Goal: Navigation & Orientation: Find specific page/section

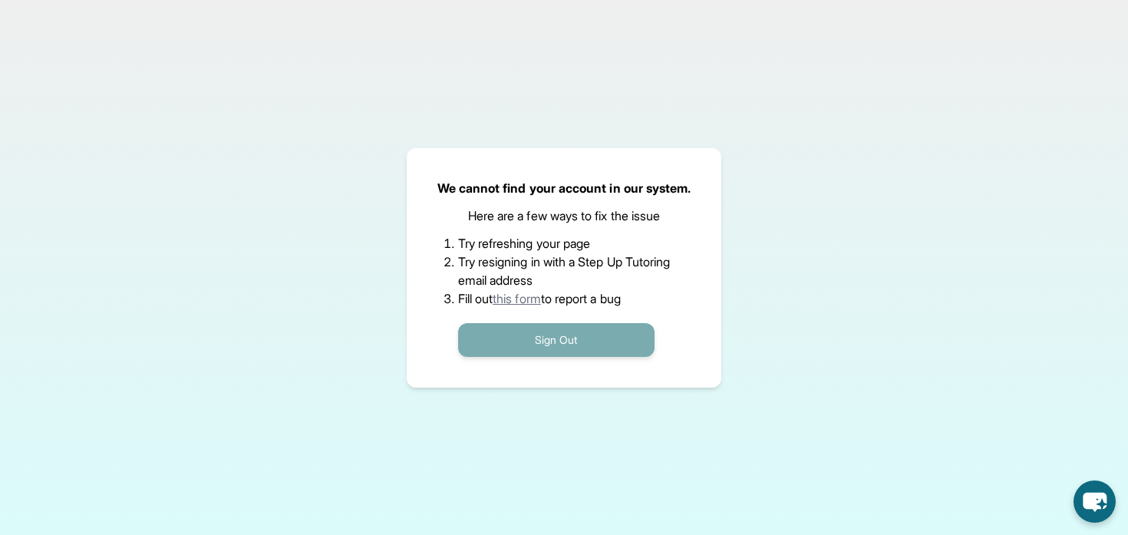
click at [549, 345] on button "Sign Out" at bounding box center [556, 340] width 197 height 34
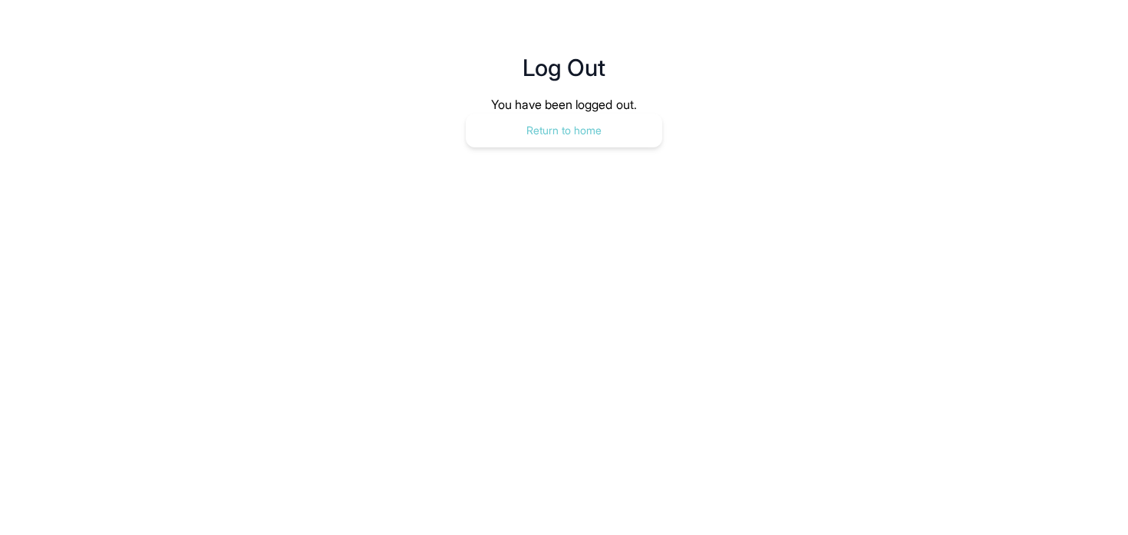
click at [600, 132] on button "Return to home" at bounding box center [564, 131] width 197 height 34
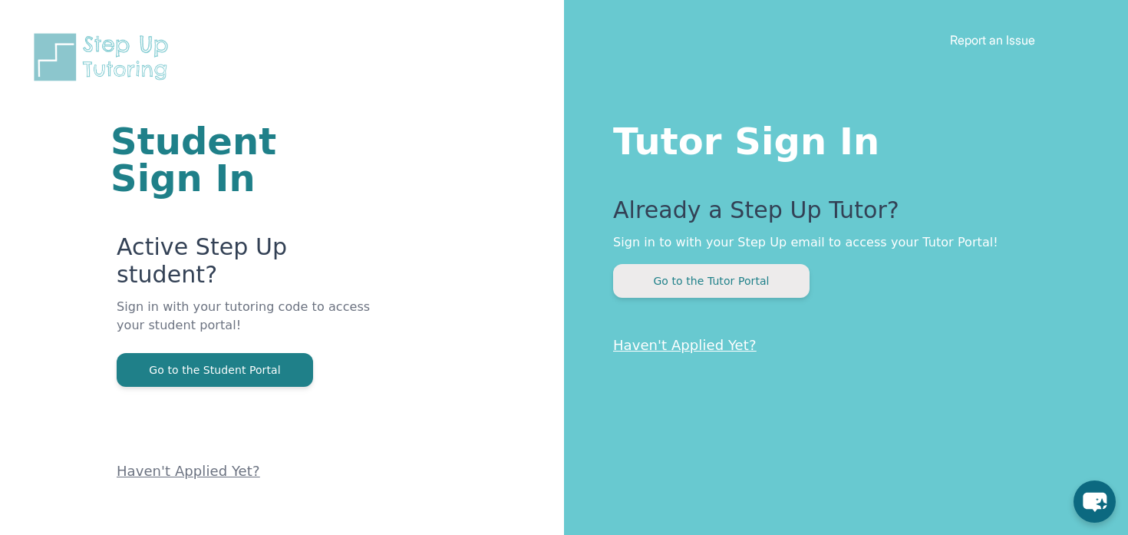
click at [665, 278] on button "Go to the Tutor Portal" at bounding box center [711, 281] width 197 height 34
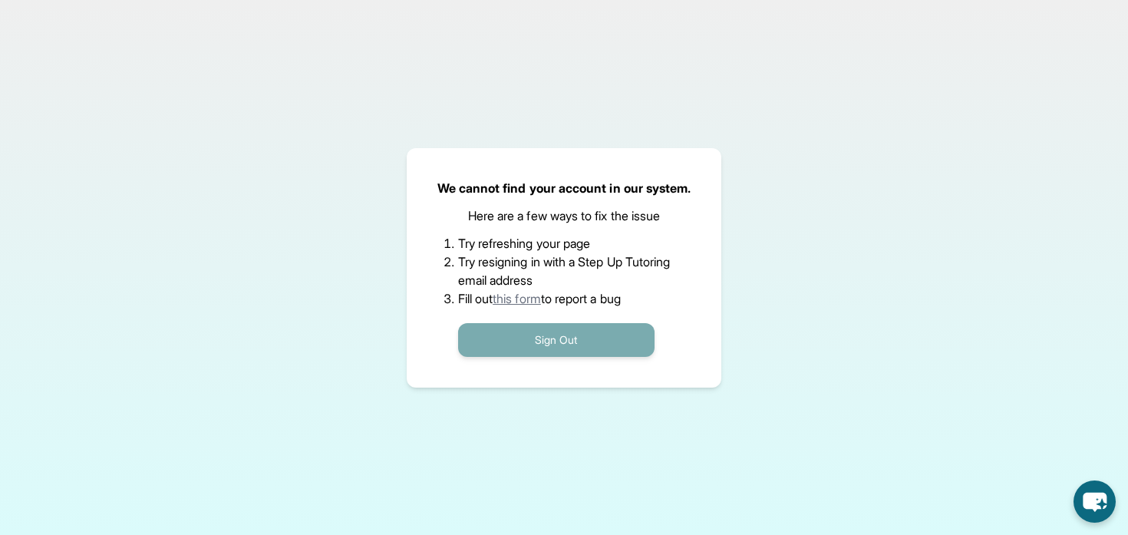
click at [567, 342] on button "Sign Out" at bounding box center [556, 340] width 197 height 34
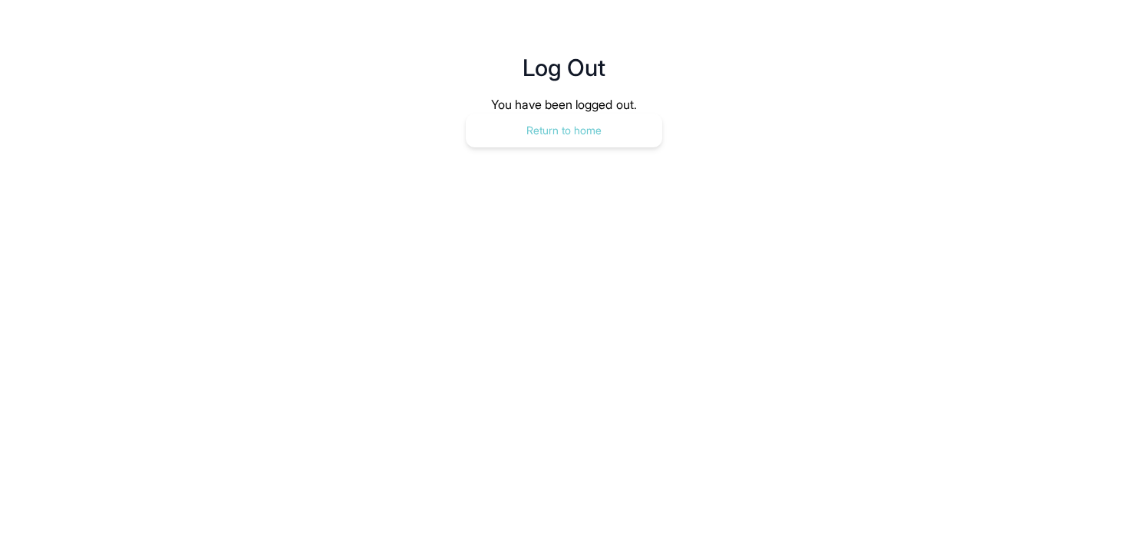
click at [559, 140] on button "Return to home" at bounding box center [564, 131] width 197 height 34
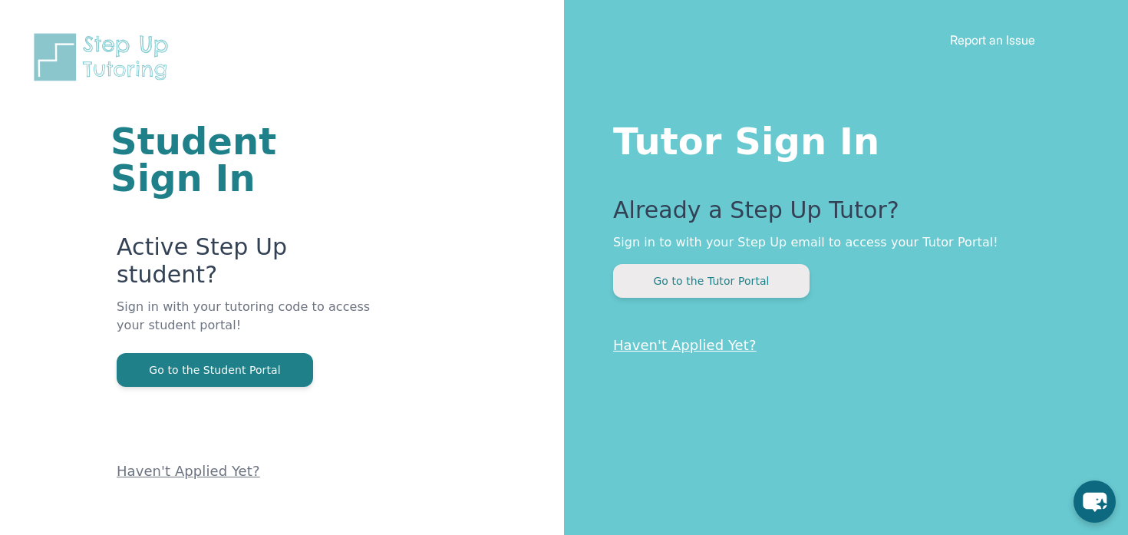
click at [670, 293] on button "Go to the Tutor Portal" at bounding box center [711, 281] width 197 height 34
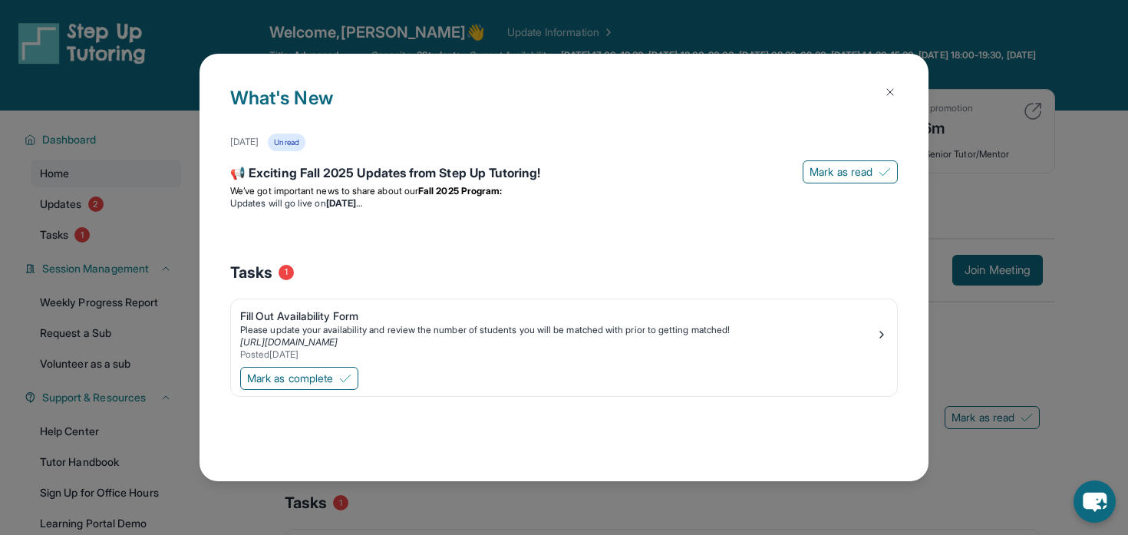
click at [892, 91] on img at bounding box center [890, 92] width 12 height 12
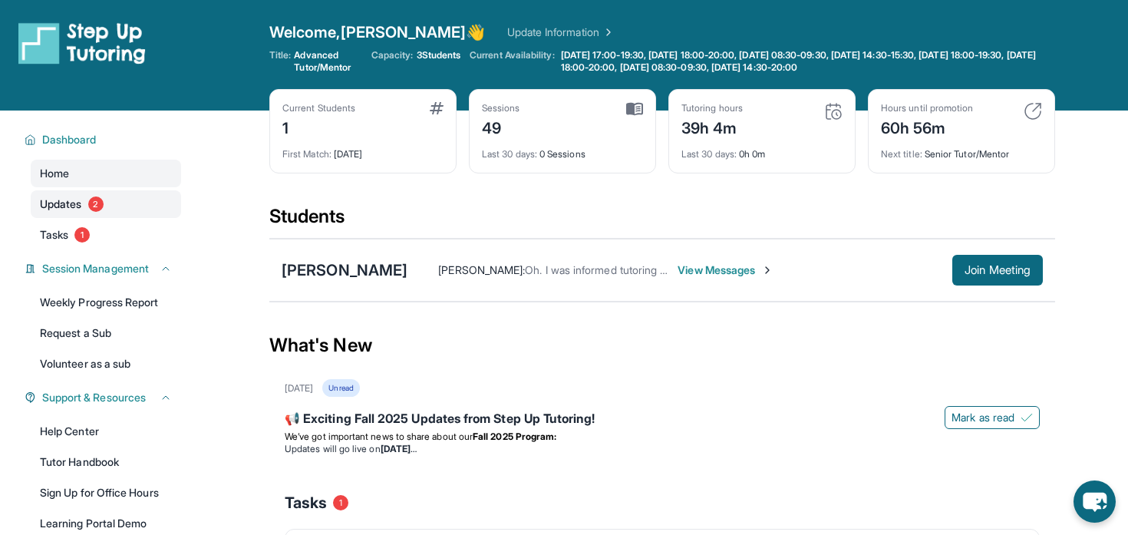
click at [91, 206] on span "2" at bounding box center [95, 204] width 15 height 15
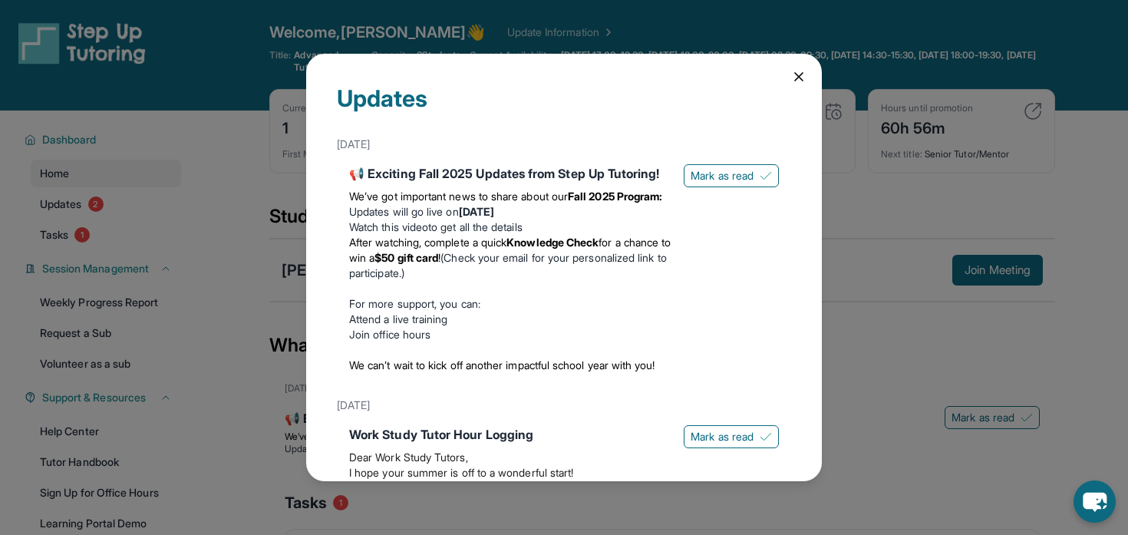
click at [798, 81] on icon at bounding box center [798, 76] width 15 height 15
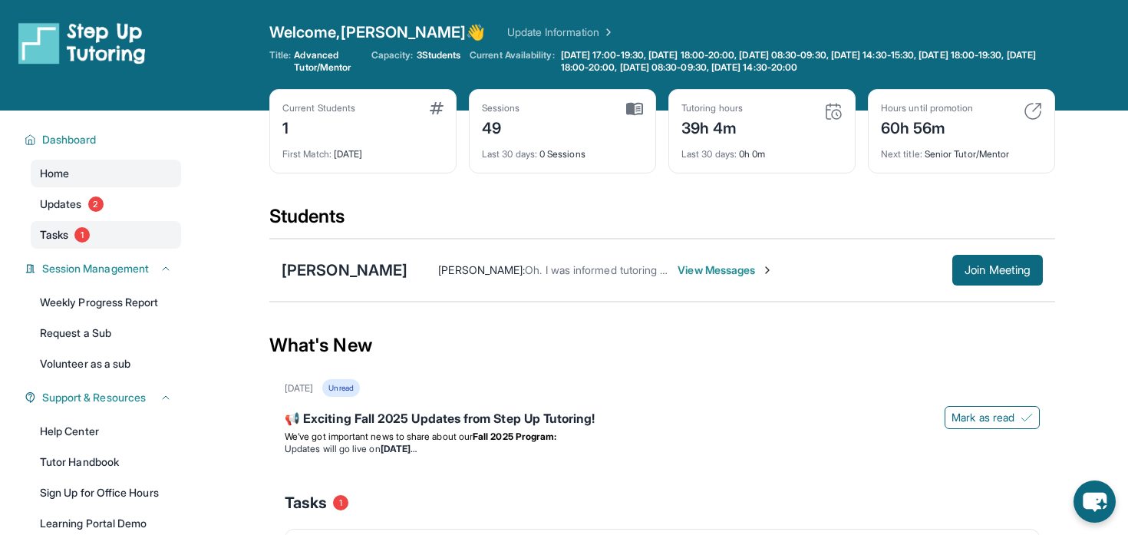
click at [65, 243] on link "Tasks 1" at bounding box center [106, 235] width 150 height 28
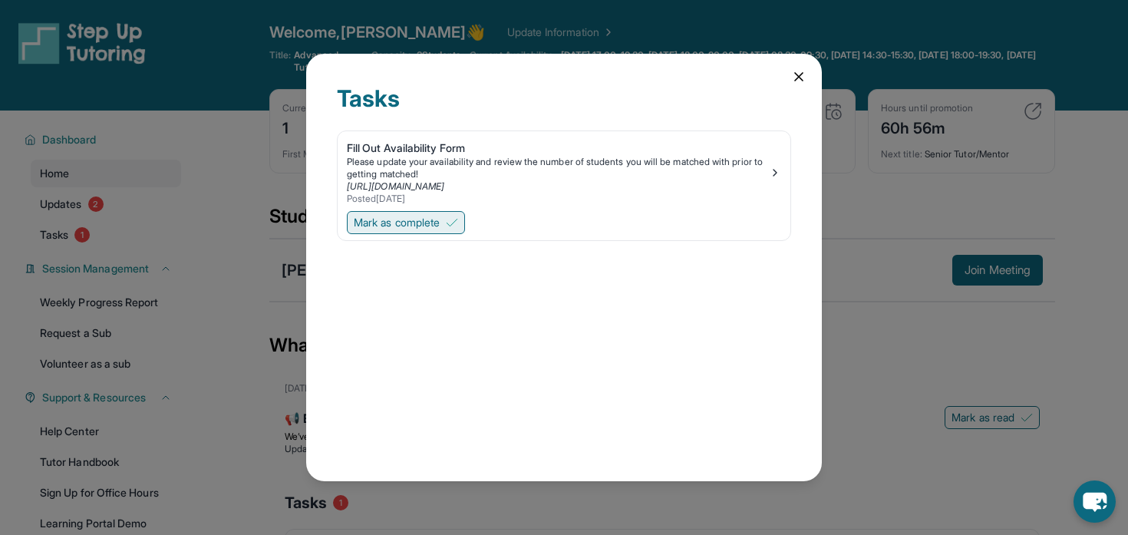
click at [458, 216] on img at bounding box center [452, 222] width 12 height 12
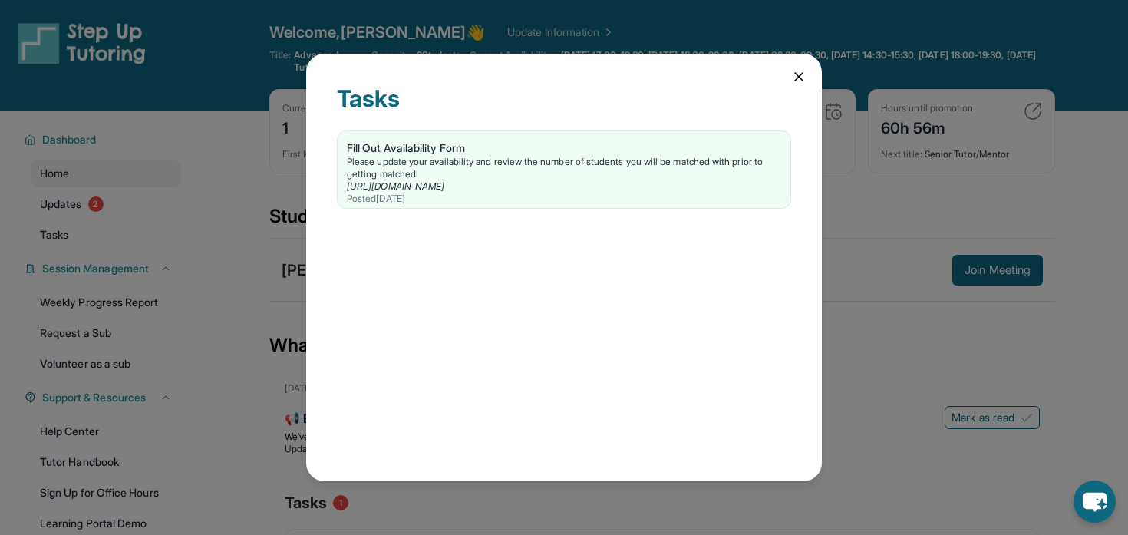
click at [800, 77] on icon at bounding box center [798, 76] width 15 height 15
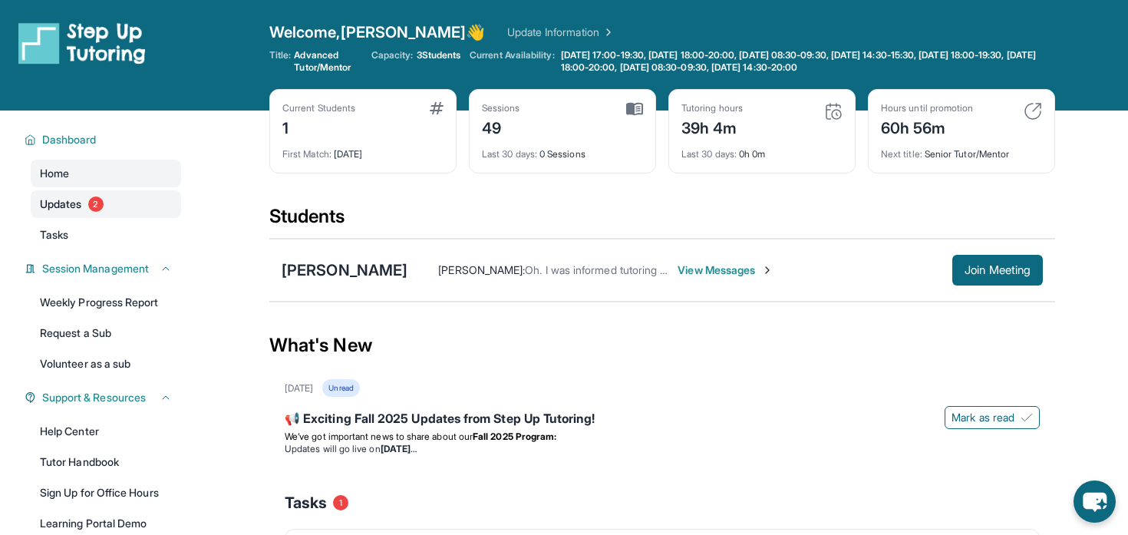
click at [63, 199] on span "Updates" at bounding box center [61, 204] width 42 height 15
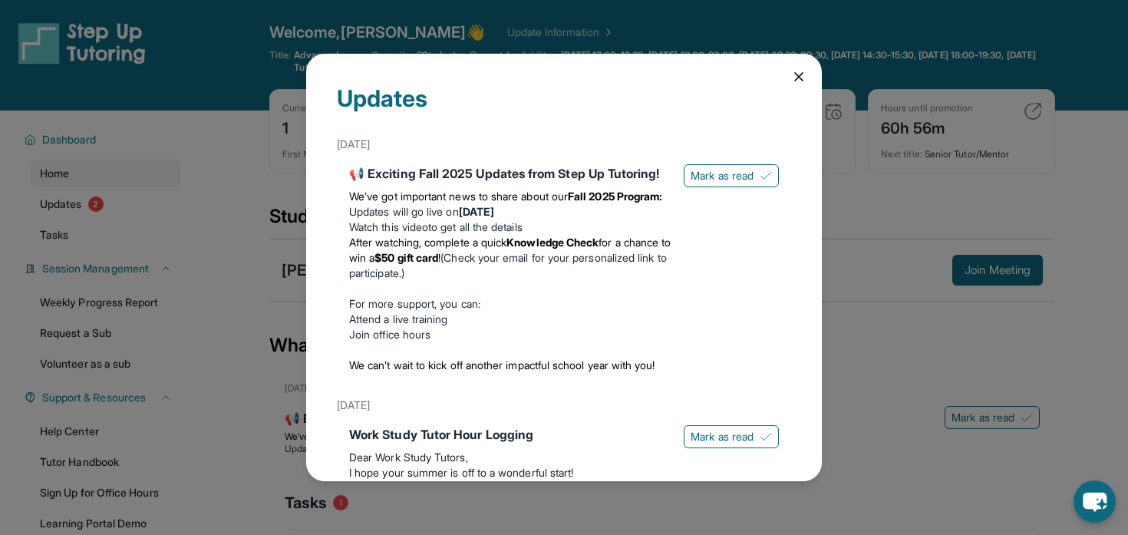
click at [715, 193] on div "📢 Exciting Fall 2025 Updates from Step Up Tutoring! We’ve got important news to…" at bounding box center [564, 271] width 430 height 215
drag, startPoint x: 708, startPoint y: 172, endPoint x: 707, endPoint y: 206, distance: 34.6
click at [707, 172] on span "Mark as read" at bounding box center [722, 175] width 63 height 15
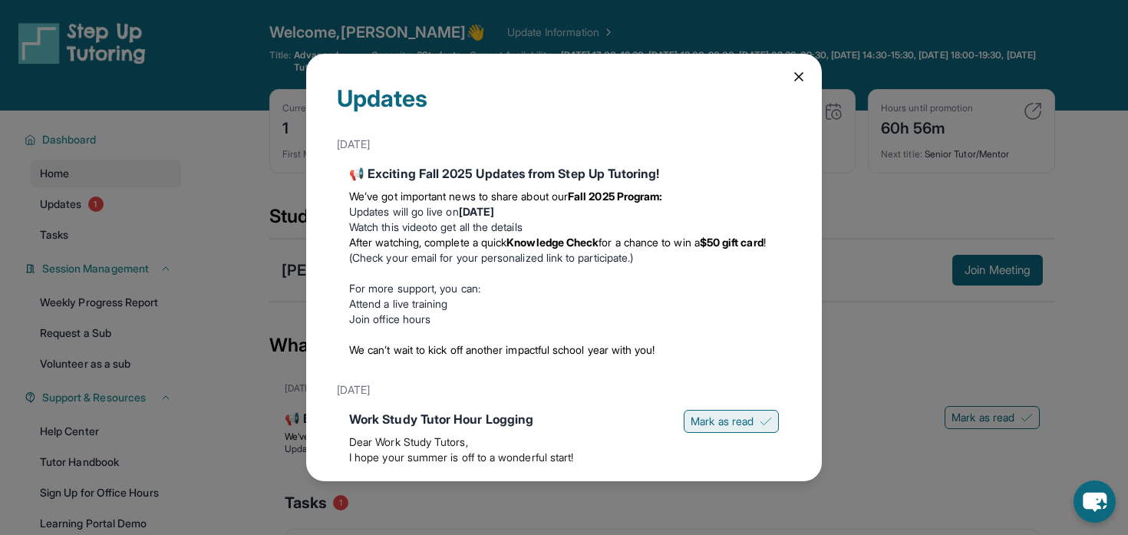
click at [704, 432] on button "Mark as read" at bounding box center [731, 421] width 95 height 23
click at [801, 81] on icon at bounding box center [798, 76] width 15 height 15
